Goal: Transaction & Acquisition: Purchase product/service

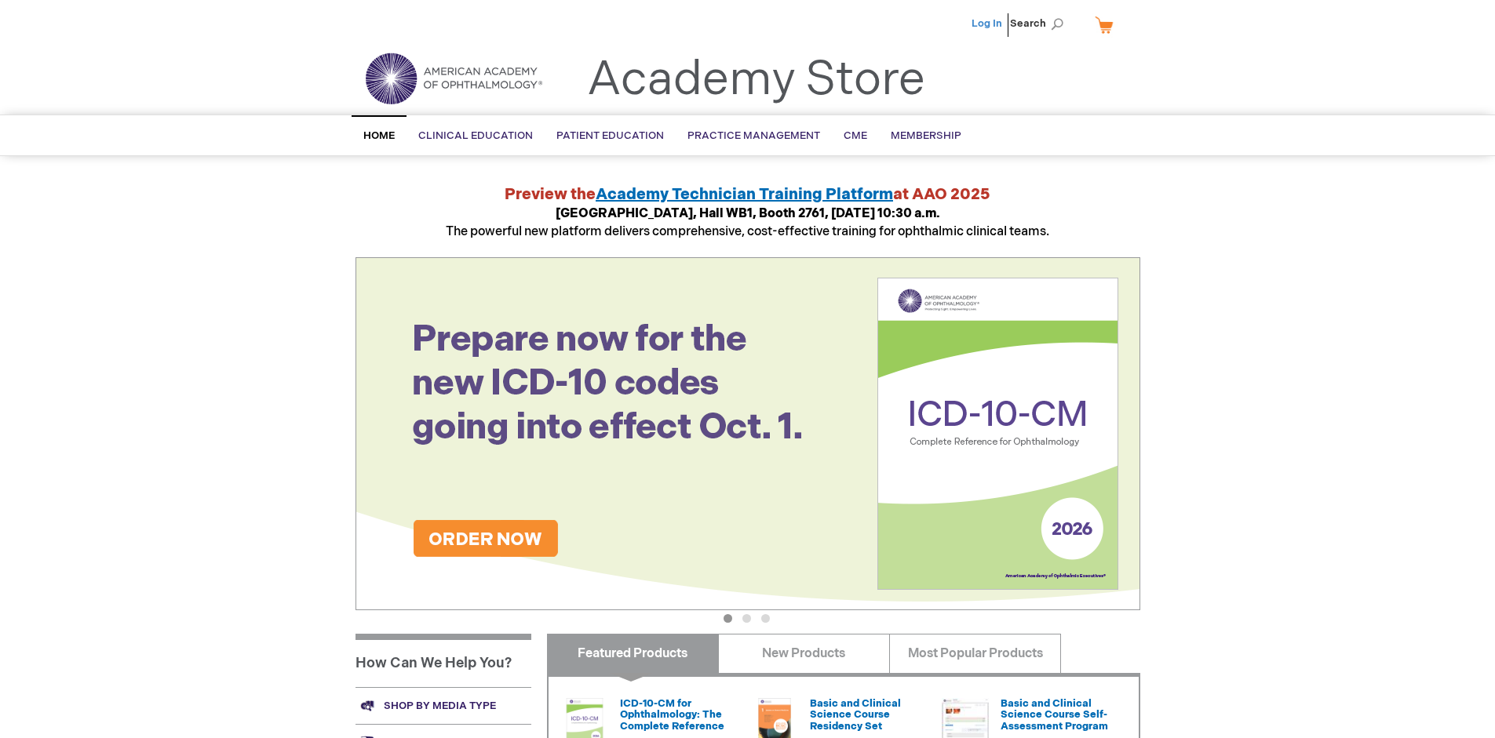
click at [988, 24] on link "Log In" at bounding box center [987, 23] width 31 height 13
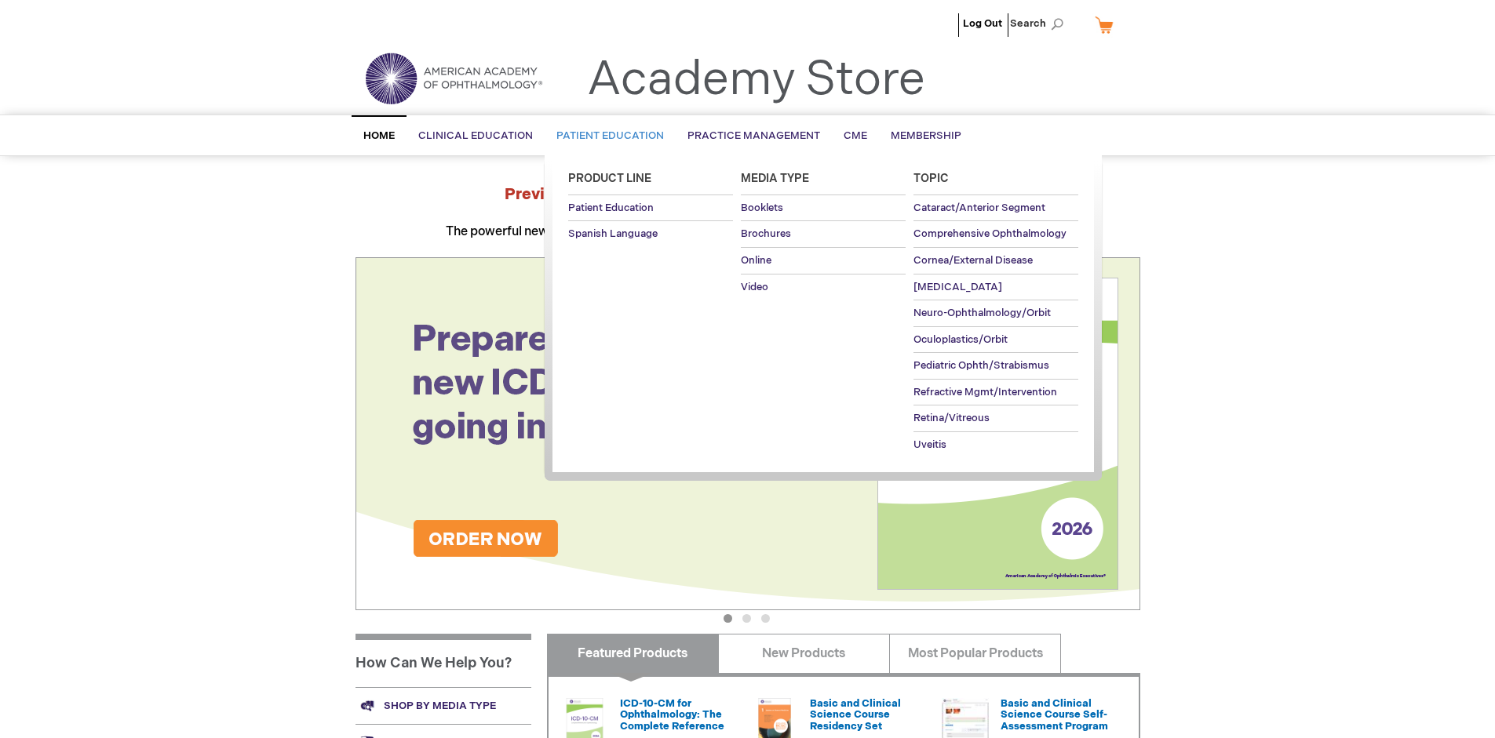
click at [606, 136] on span "Patient Education" at bounding box center [610, 135] width 108 height 13
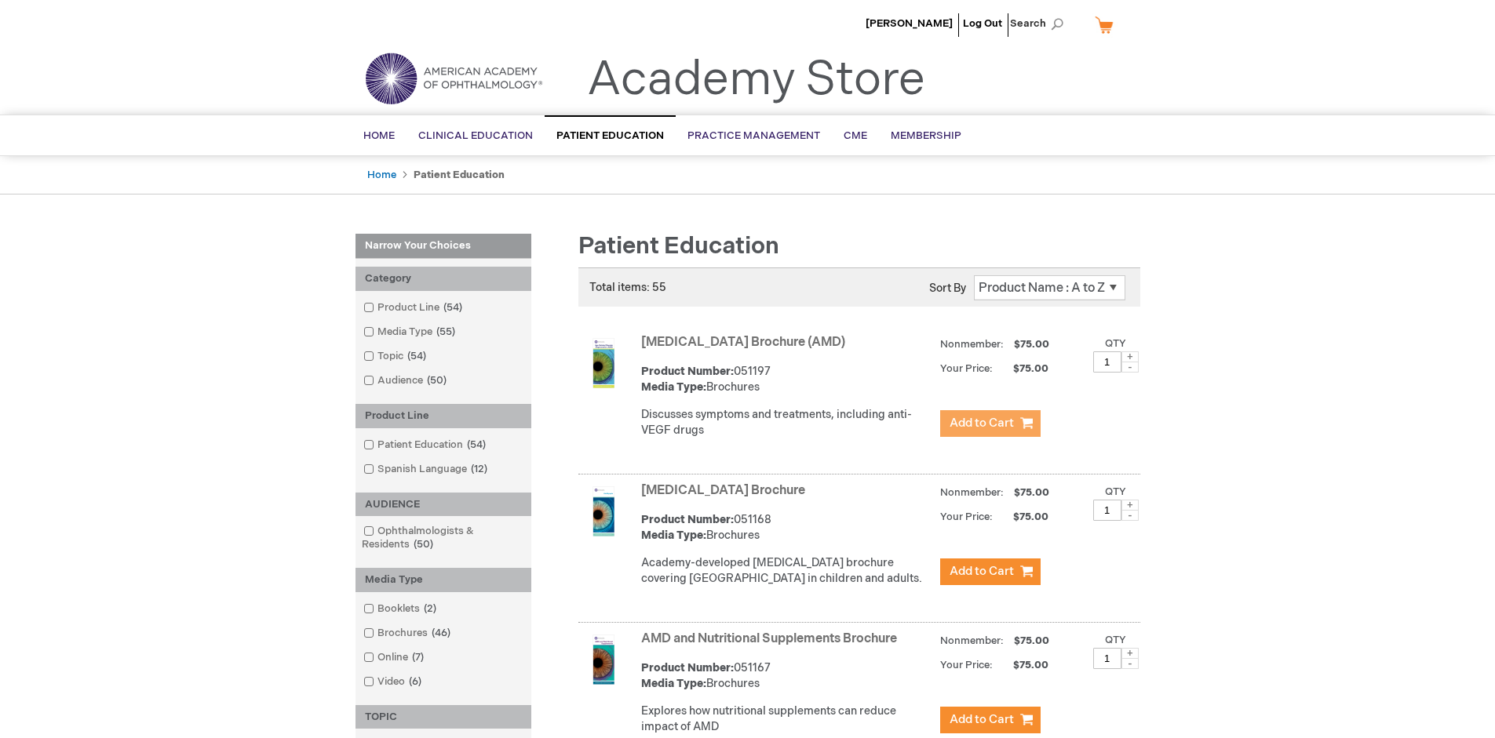
click at [990, 424] on span "Add to Cart" at bounding box center [982, 423] width 64 height 15
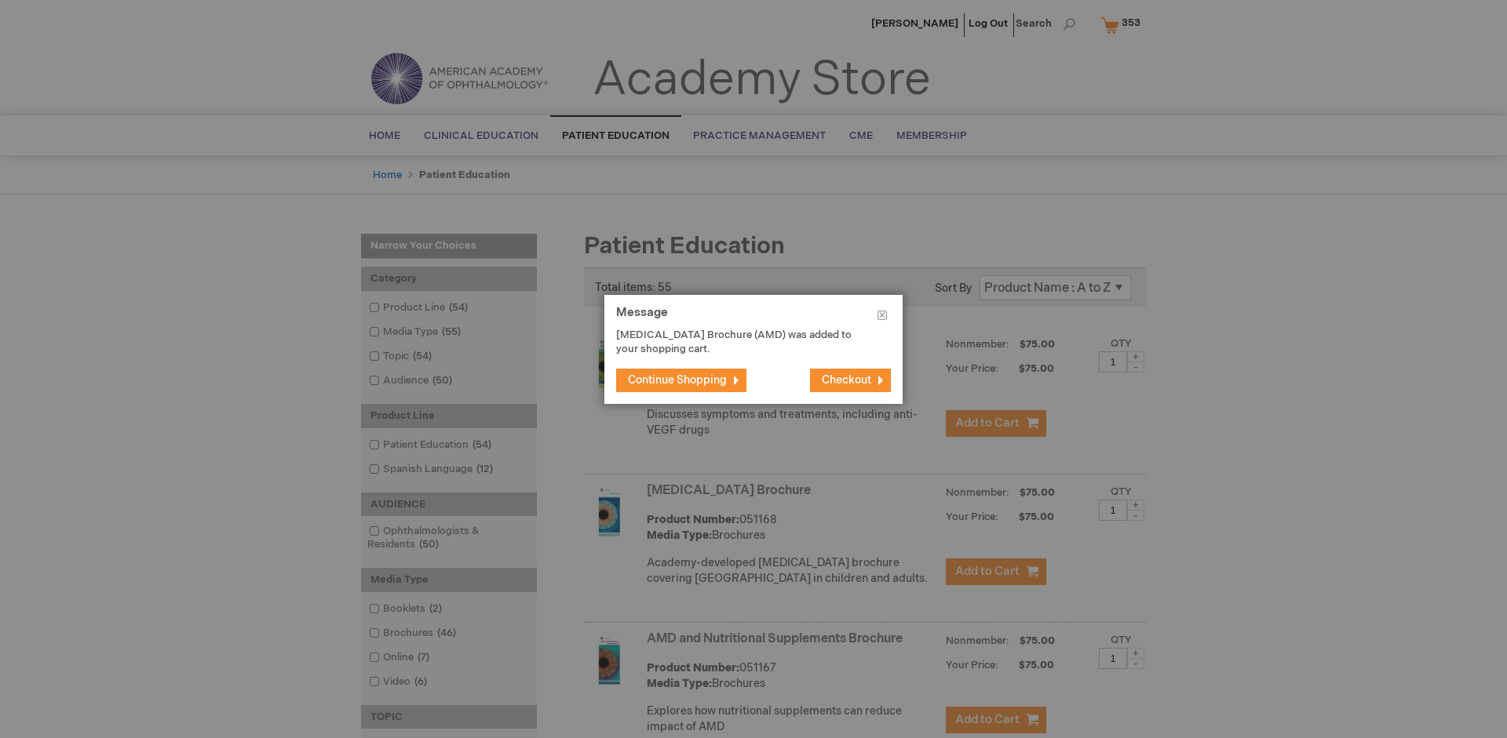
click at [677, 380] on span "Continue Shopping" at bounding box center [677, 380] width 99 height 13
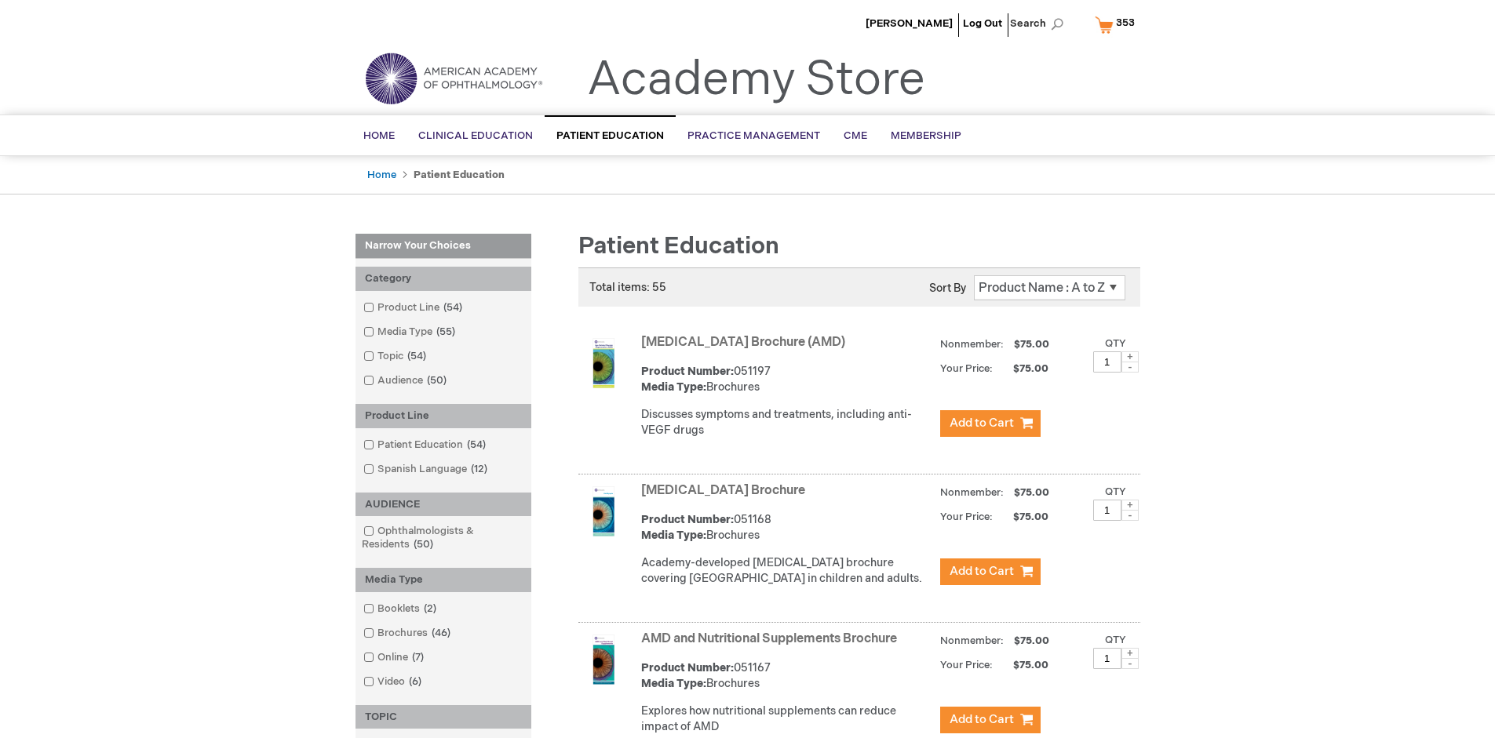
click at [772, 647] on link "AMD and Nutritional Supplements Brochure" at bounding box center [769, 639] width 256 height 15
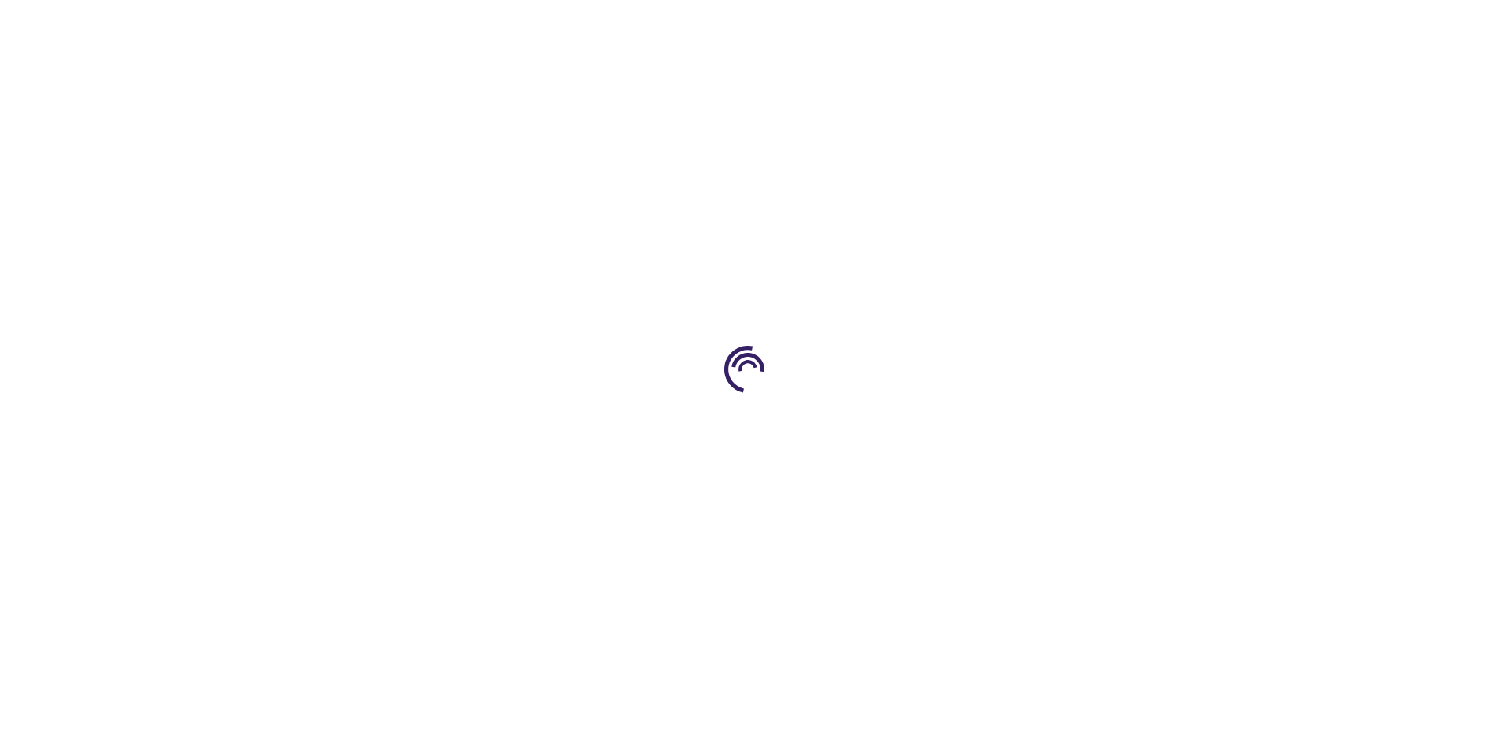
type input "1"
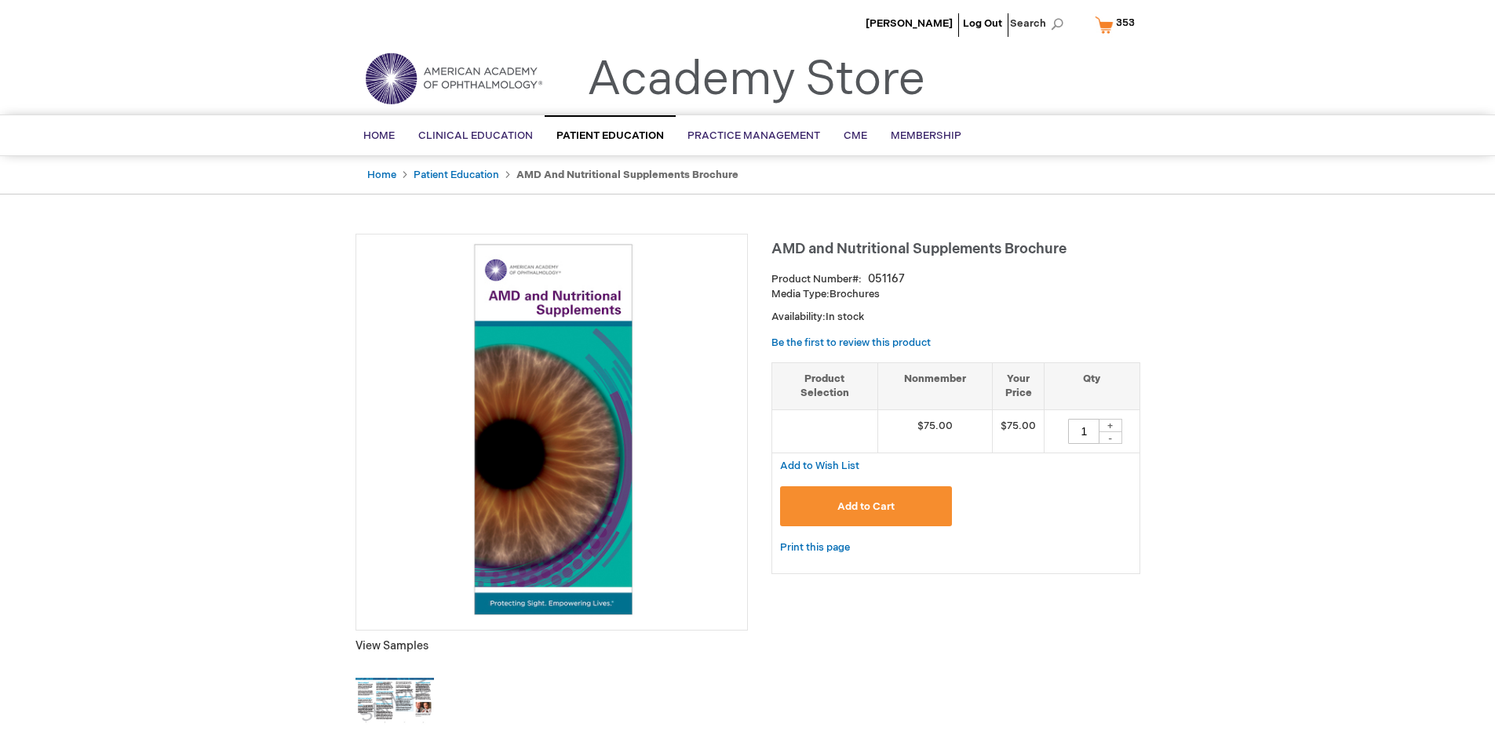
click at [866, 506] on span "Add to Cart" at bounding box center [865, 507] width 57 height 13
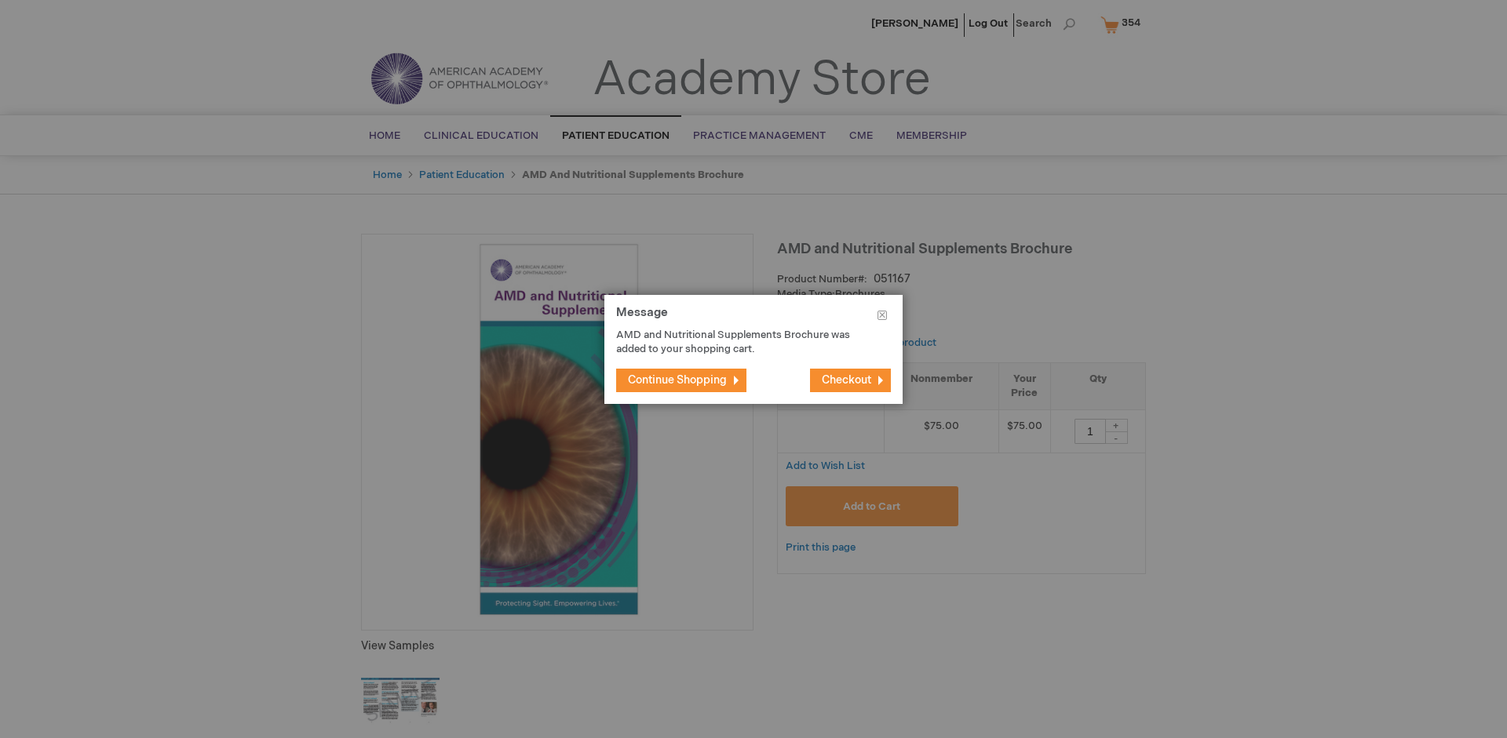
click at [677, 380] on span "Continue Shopping" at bounding box center [677, 380] width 99 height 13
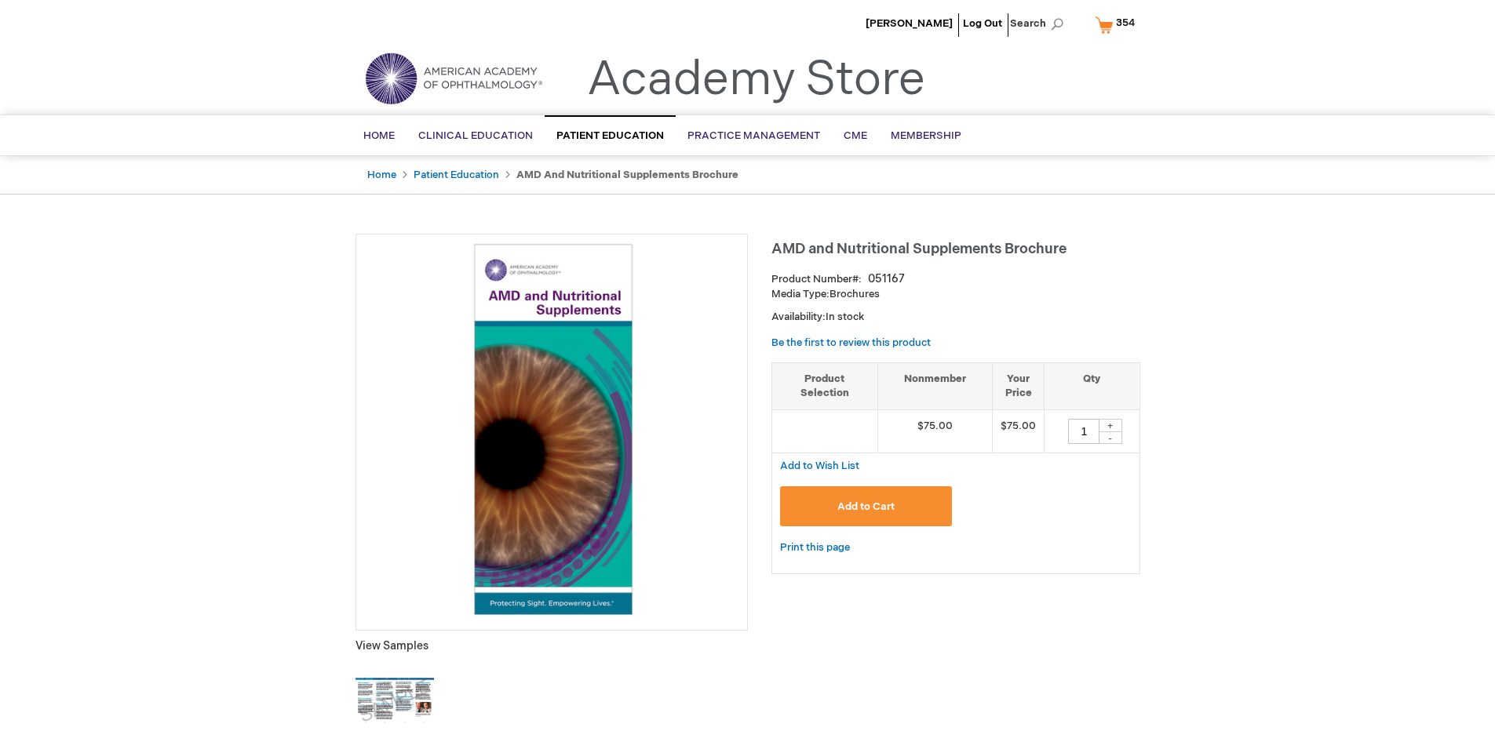
click at [1118, 24] on span "354" at bounding box center [1125, 22] width 19 height 13
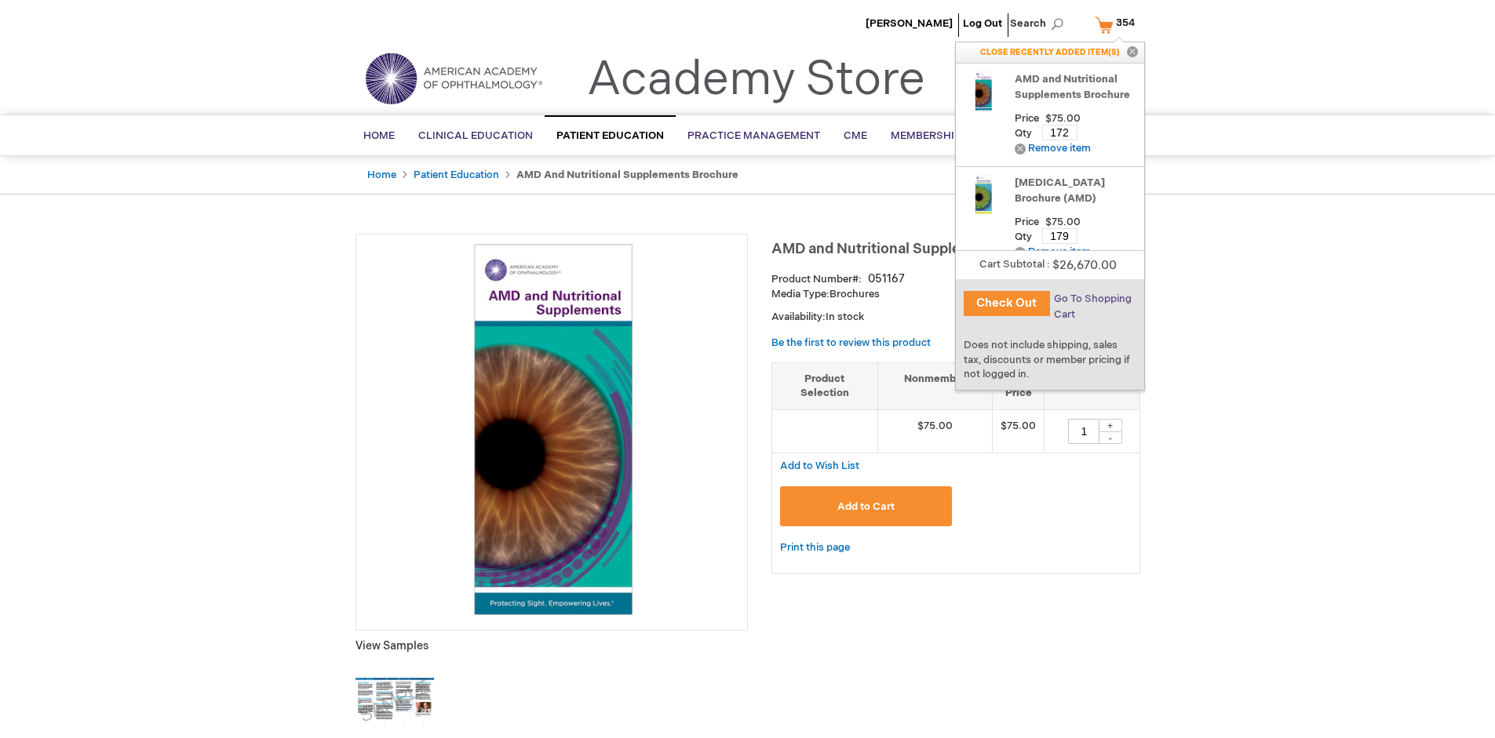
click at [1092, 299] on span "Go To Shopping Cart" at bounding box center [1093, 307] width 78 height 28
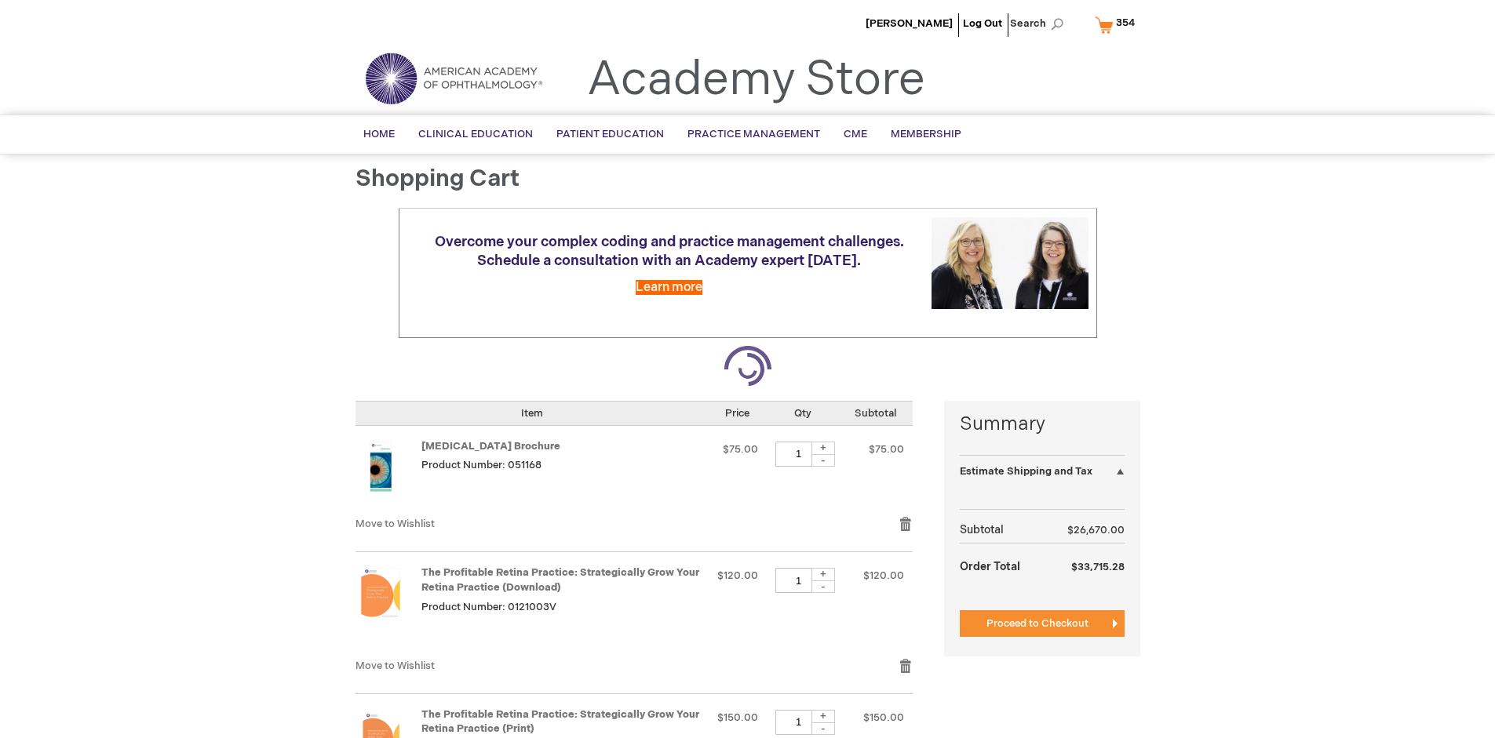
select select "US"
select select "41"
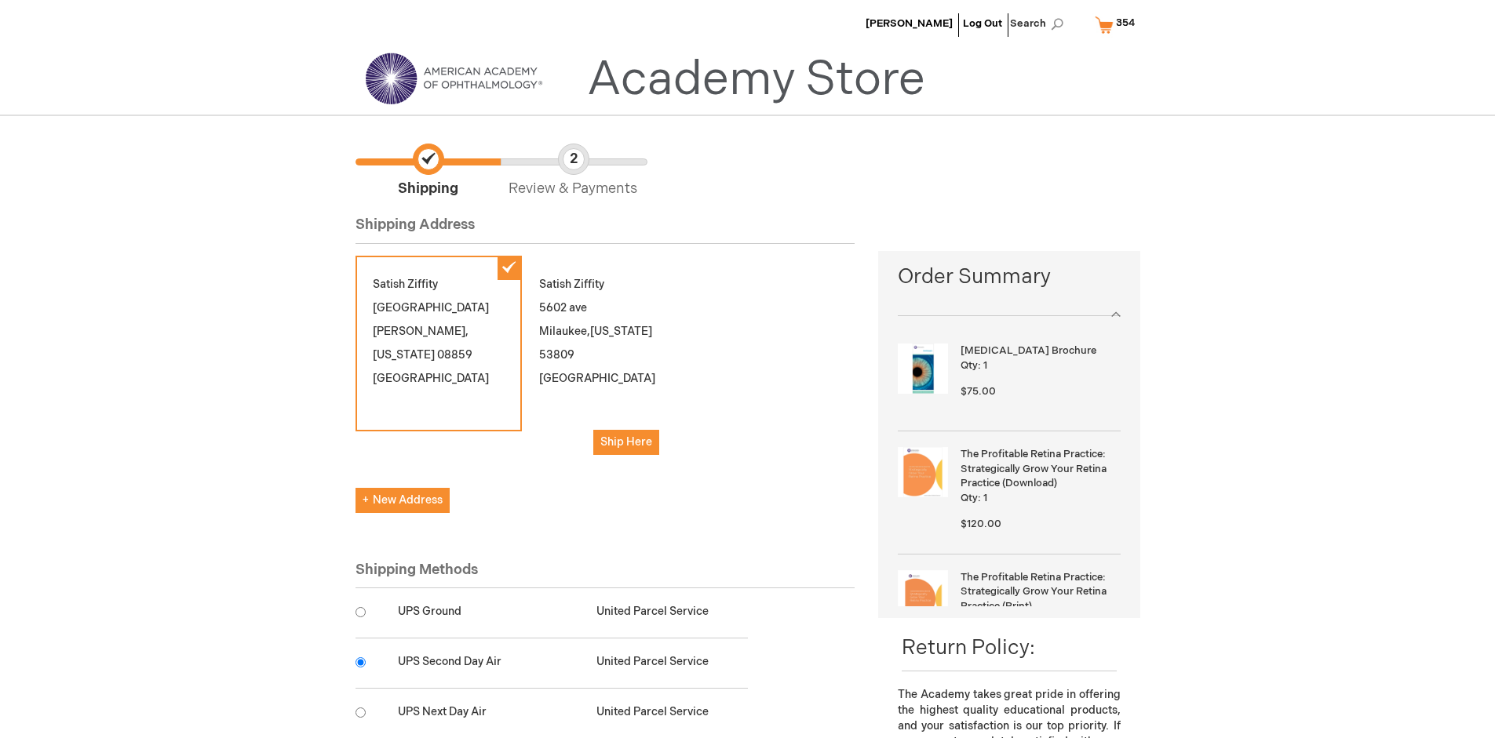
click at [360, 662] on input "radio" at bounding box center [361, 663] width 10 height 10
